Goal: Find specific page/section: Find specific page/section

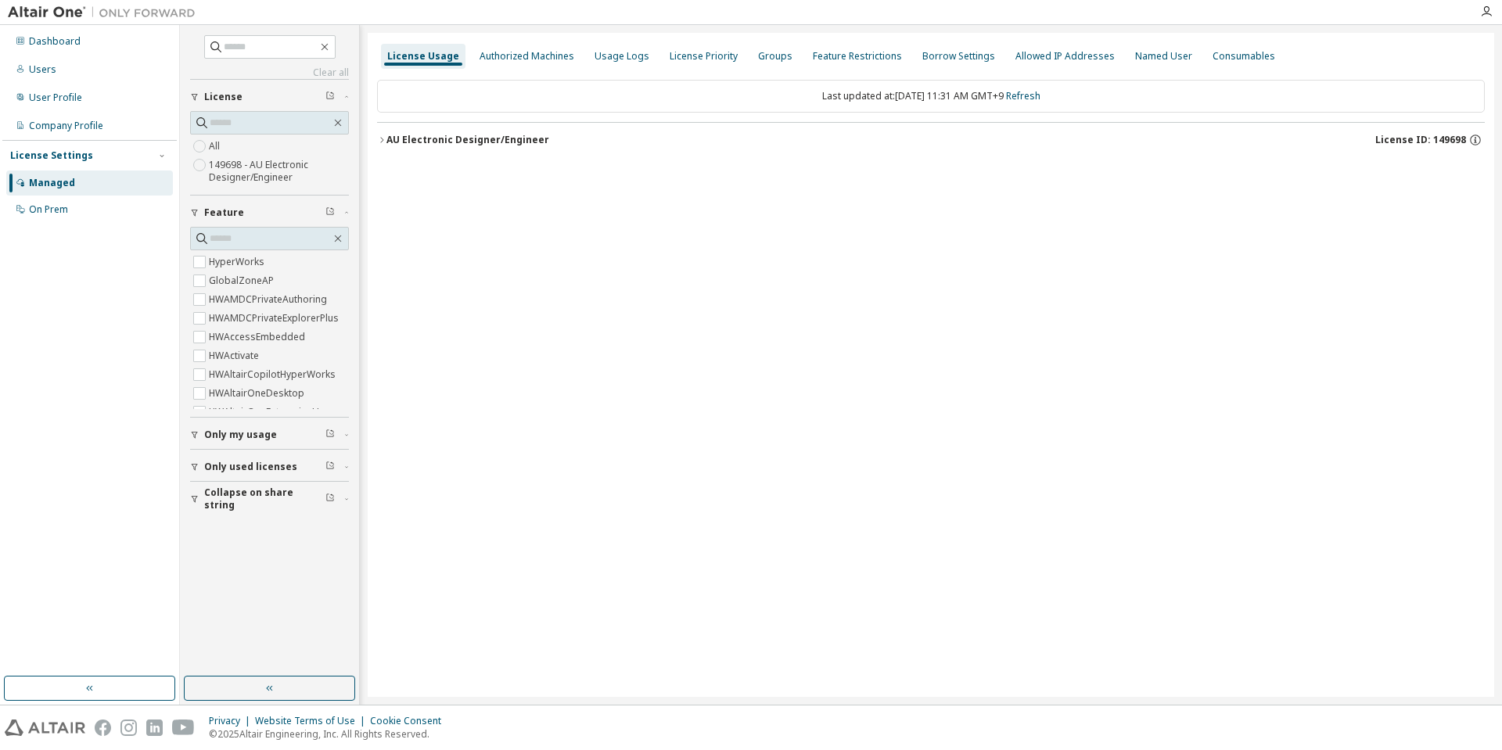
click at [916, 203] on div "License Usage Authorized Machines Usage Logs License Priority Groups Feature Re…" at bounding box center [931, 365] width 1126 height 664
click at [1492, 9] on icon "button" at bounding box center [1486, 11] width 13 height 13
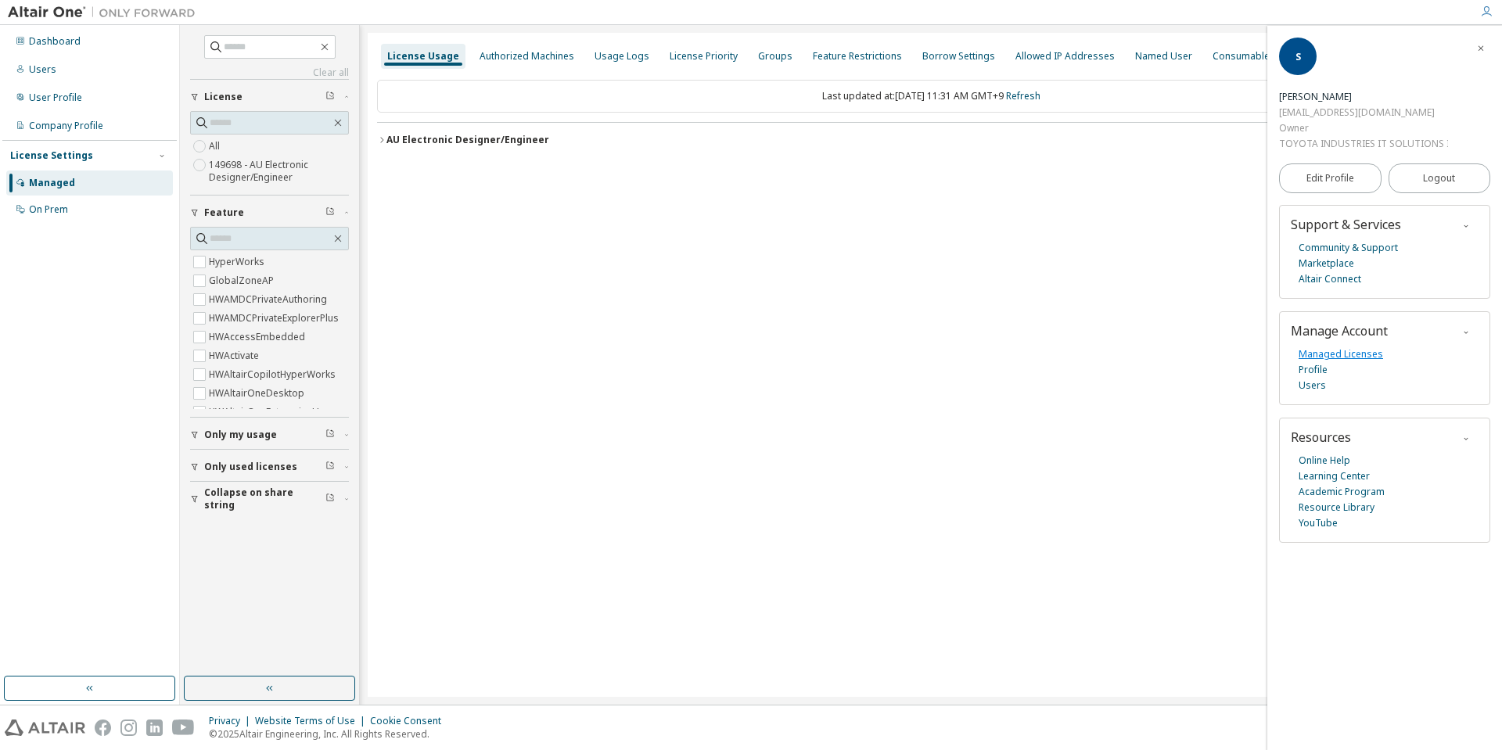
click at [1342, 355] on link "Managed Licenses" at bounding box center [1340, 354] width 84 height 16
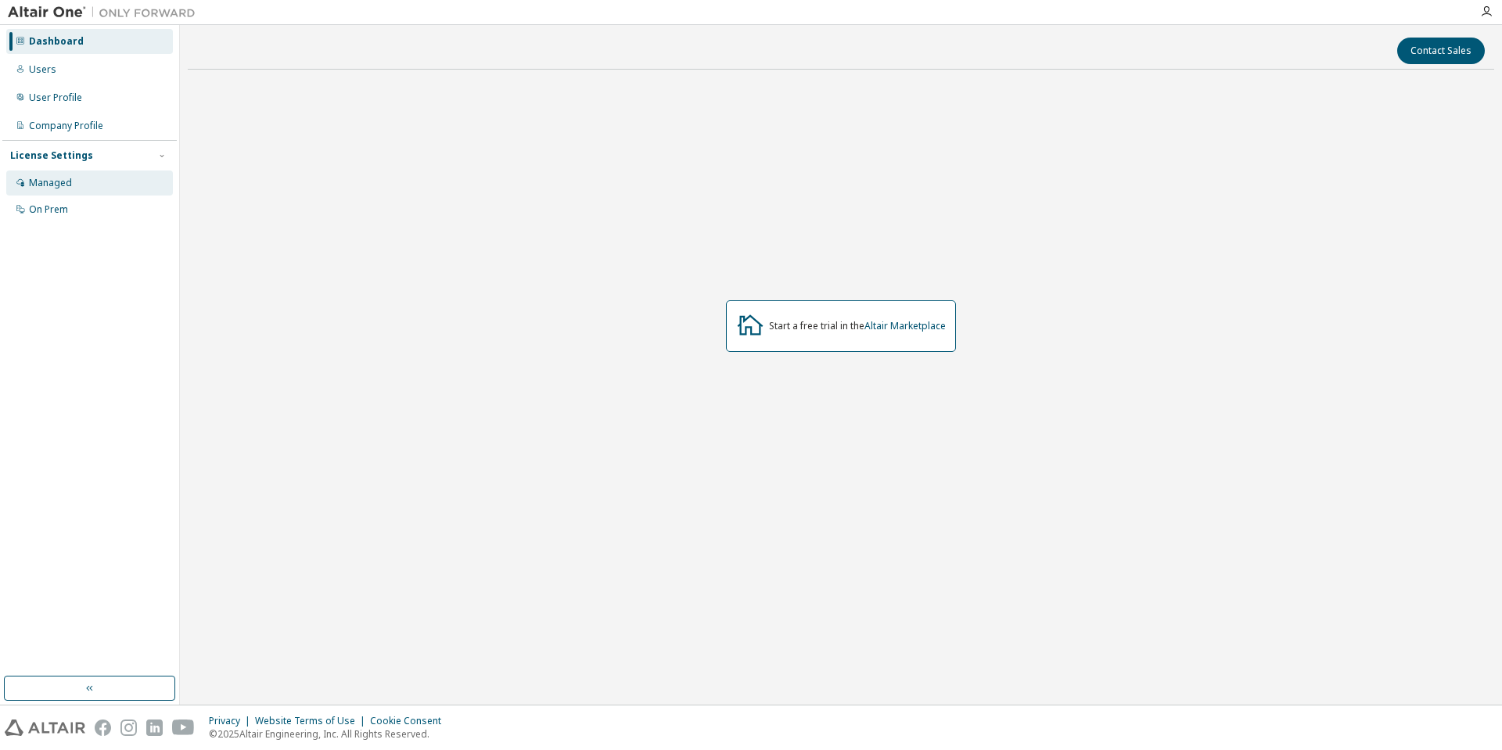
click at [77, 188] on div "Managed" at bounding box center [89, 183] width 167 height 25
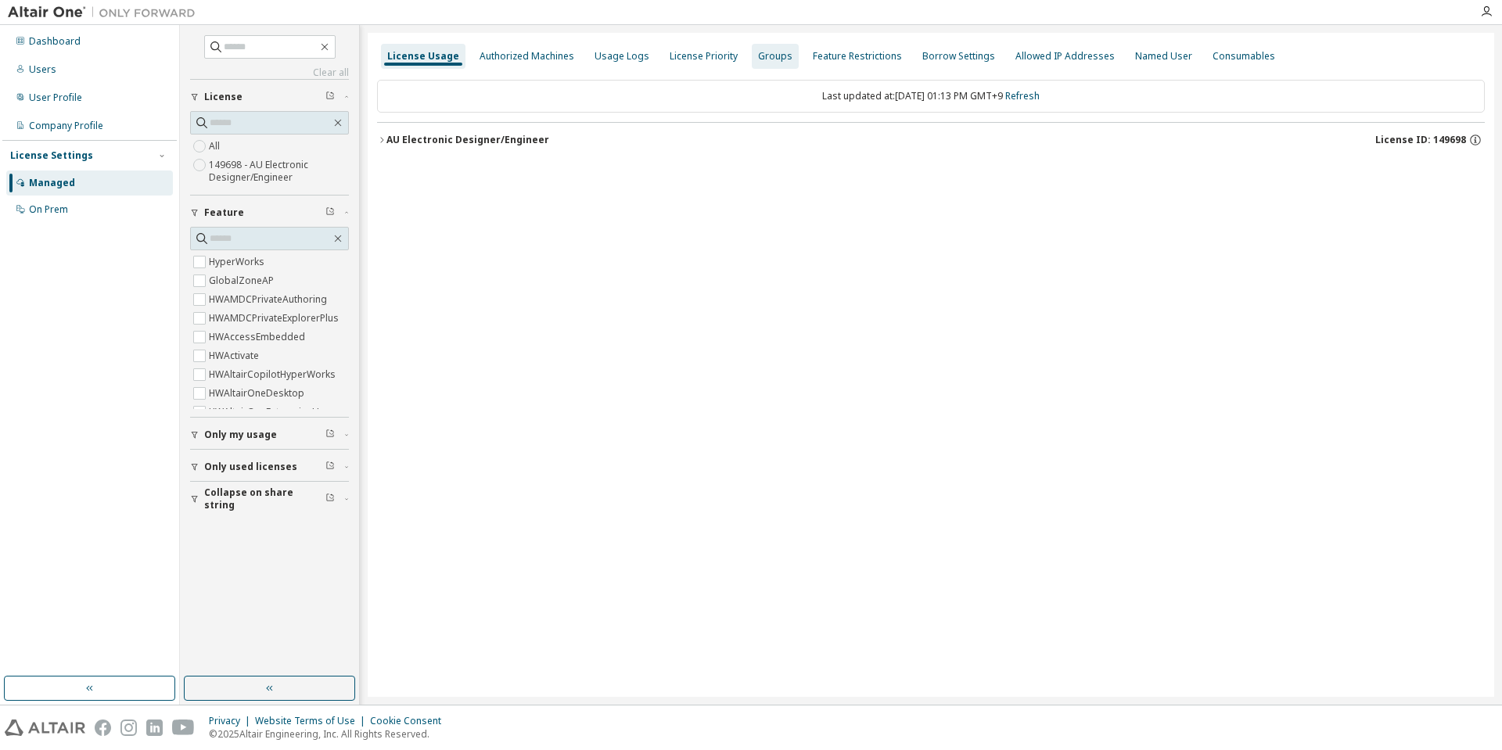
click at [769, 58] on div "Groups" at bounding box center [775, 56] width 34 height 13
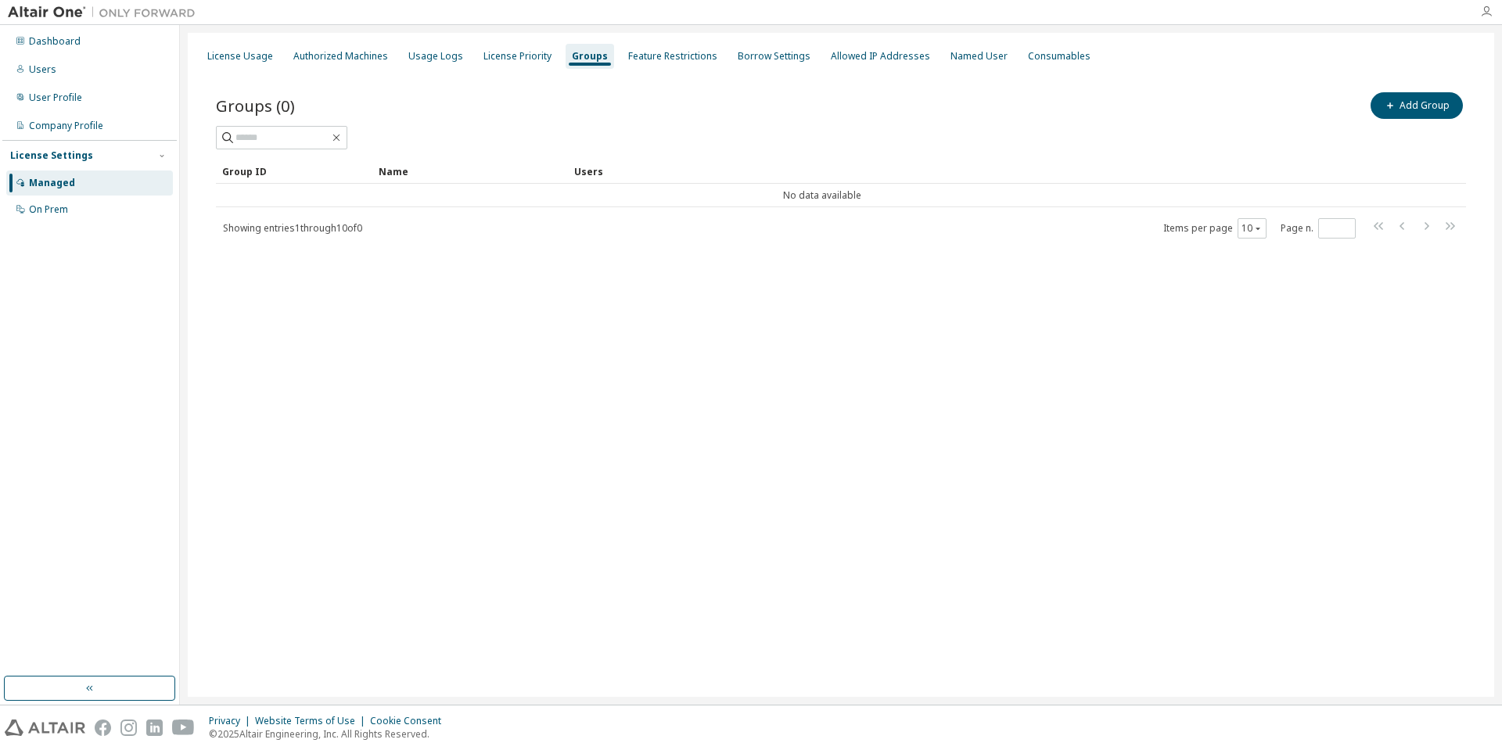
click at [1481, 17] on icon "button" at bounding box center [1486, 11] width 13 height 13
